Goal: Find specific page/section: Find specific page/section

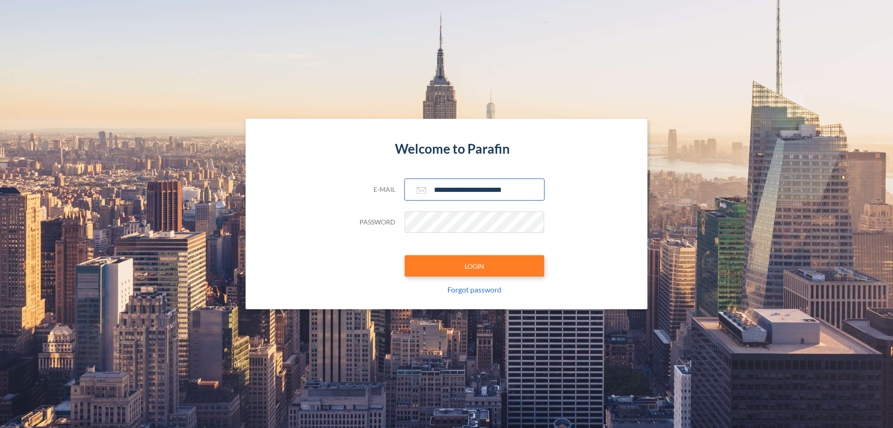
type input "**********"
click at [475, 266] on button "LOGIN" at bounding box center [475, 265] width 140 height 21
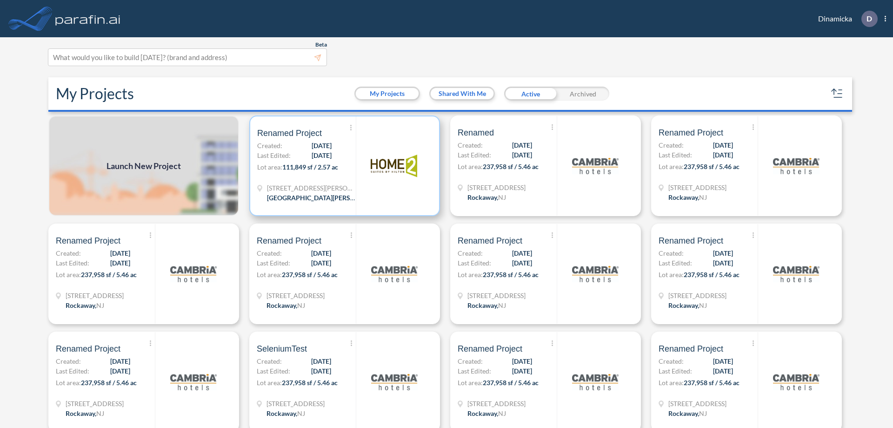
scroll to position [2, 0]
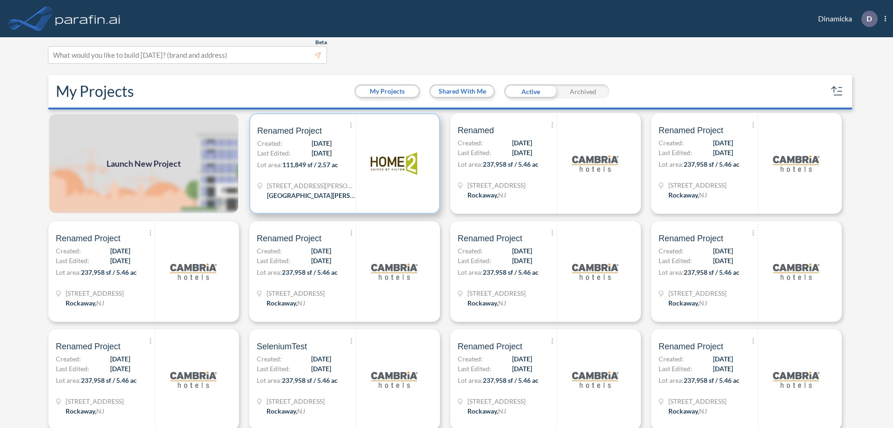
click at [343, 163] on p "Lot area: 111,849 sf / 2.57 ac" at bounding box center [306, 166] width 99 height 13
